Goal: Information Seeking & Learning: Learn about a topic

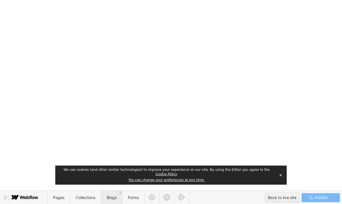
click at [116, 198] on span "Blogs" at bounding box center [112, 197] width 10 height 5
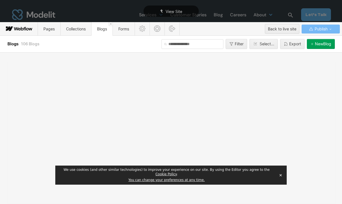
click at [282, 178] on button "✕" at bounding box center [281, 175] width 8 height 8
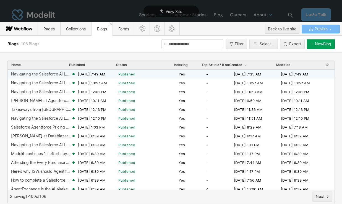
click at [27, 77] on div "Navigating the Salesforce AI Landscape: Dev and Admin AI tools [DATE] 7:49 AM P…" at bounding box center [171, 74] width 327 height 9
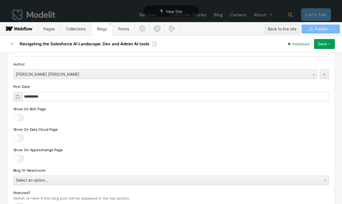
scroll to position [578, 0]
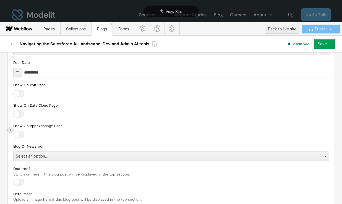
click at [9, 130] on icon at bounding box center [10, 129] width 3 height 3
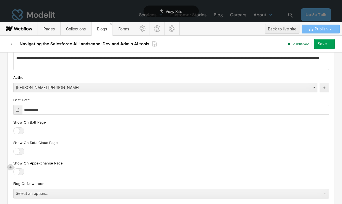
scroll to position [543, 0]
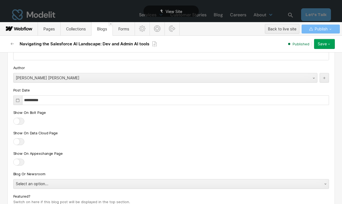
scroll to position [536, 0]
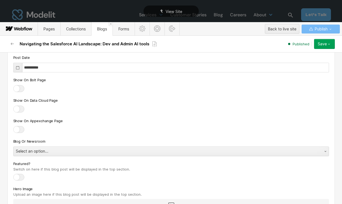
scroll to position [571, 0]
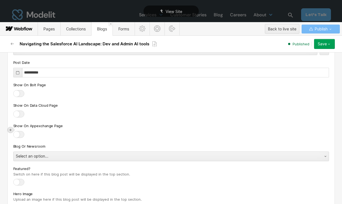
click at [11, 129] on icon at bounding box center [10, 129] width 3 height 3
click at [66, 131] on div at bounding box center [63, 130] width 11 height 9
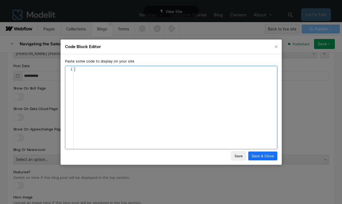
scroll to position [0, 0]
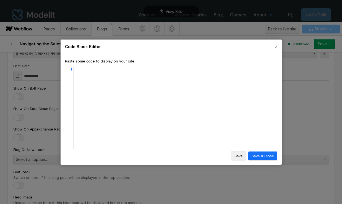
click at [42, 113] on div "Code Block Editor Paste some code to display on your site ​ x 1 ​ Save Save & C…" at bounding box center [171, 102] width 342 height 204
click at [276, 45] on icon "Close" at bounding box center [276, 47] width 4 height 4
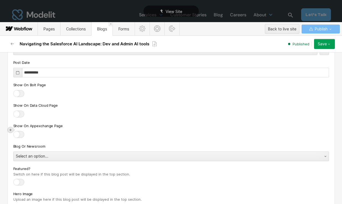
click at [11, 131] on icon at bounding box center [10, 129] width 3 height 3
click at [40, 131] on div at bounding box center [42, 130] width 11 height 9
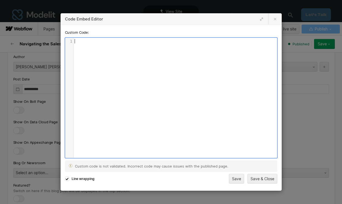
scroll to position [2, 0]
click at [278, 22] on div at bounding box center [275, 18] width 13 height 11
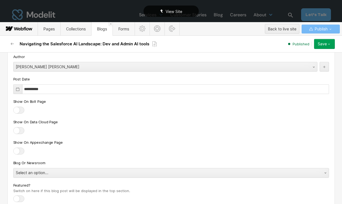
scroll to position [571, 0]
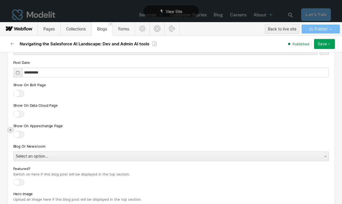
click at [11, 133] on div at bounding box center [11, 130] width 6 height 6
